Goal: Information Seeking & Learning: Learn about a topic

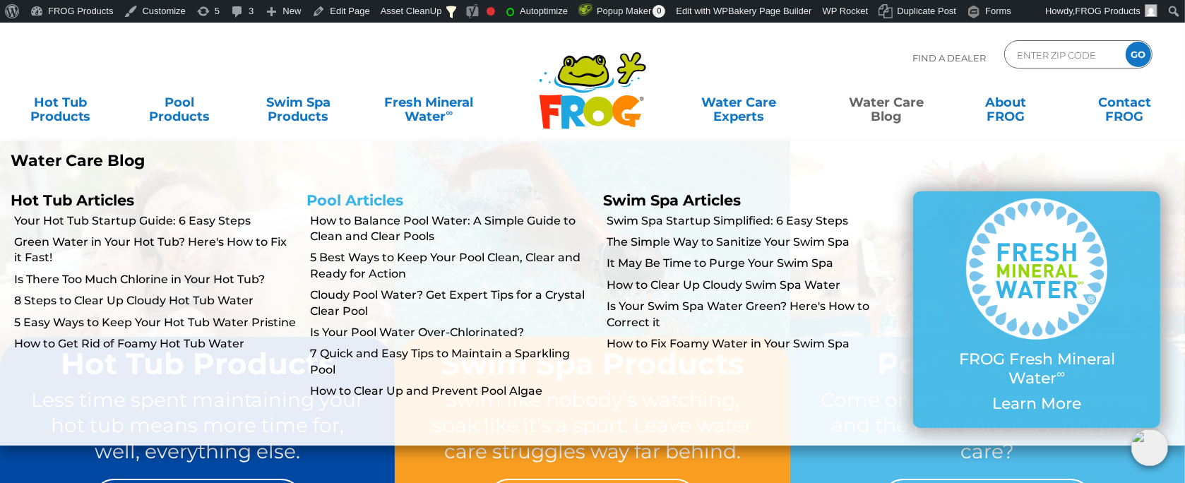
click at [350, 204] on link "Pool Articles" at bounding box center [355, 200] width 97 height 18
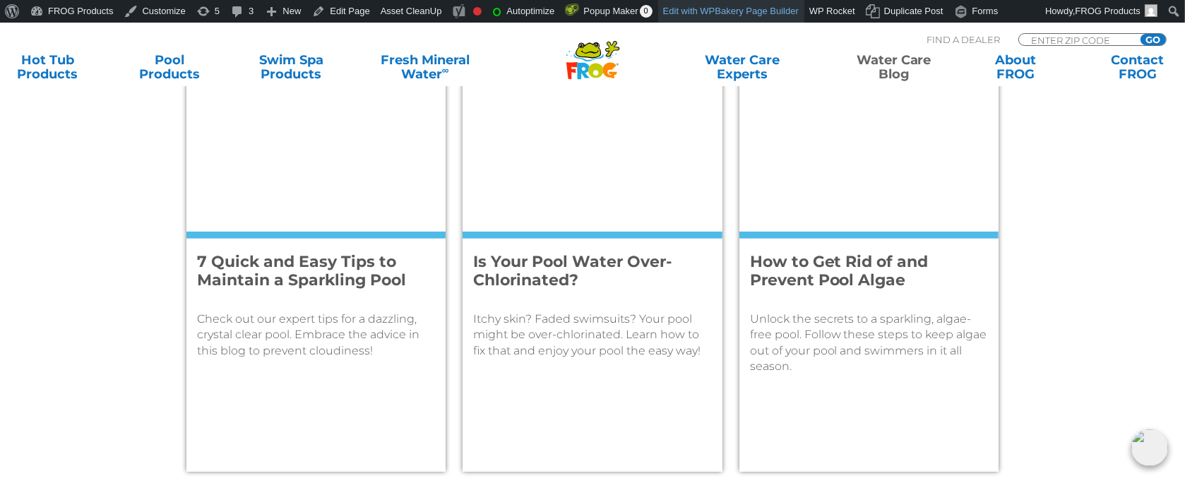
scroll to position [1553, 0]
